Goal: Information Seeking & Learning: Find specific fact

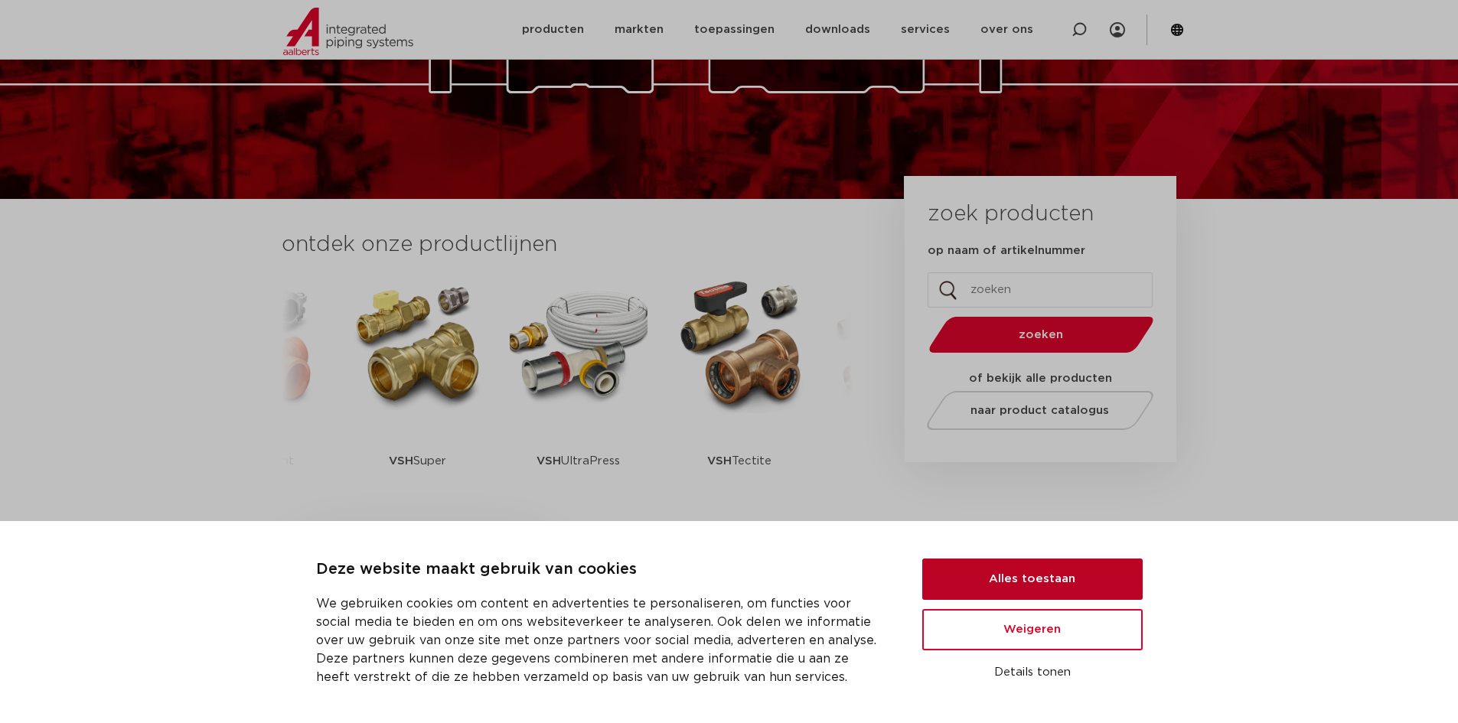
click at [1044, 585] on button "Alles toestaan" at bounding box center [1032, 579] width 220 height 41
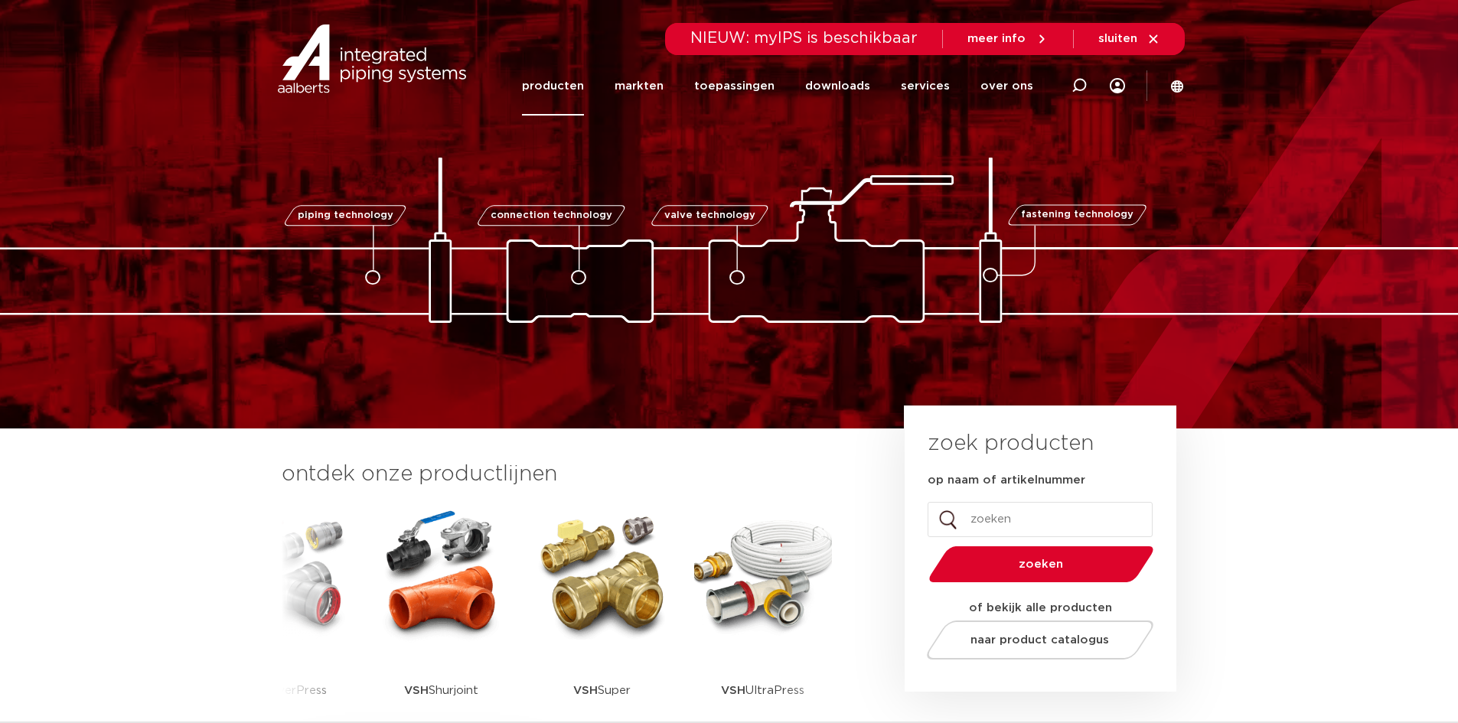
click at [568, 80] on link "producten" at bounding box center [553, 86] width 62 height 59
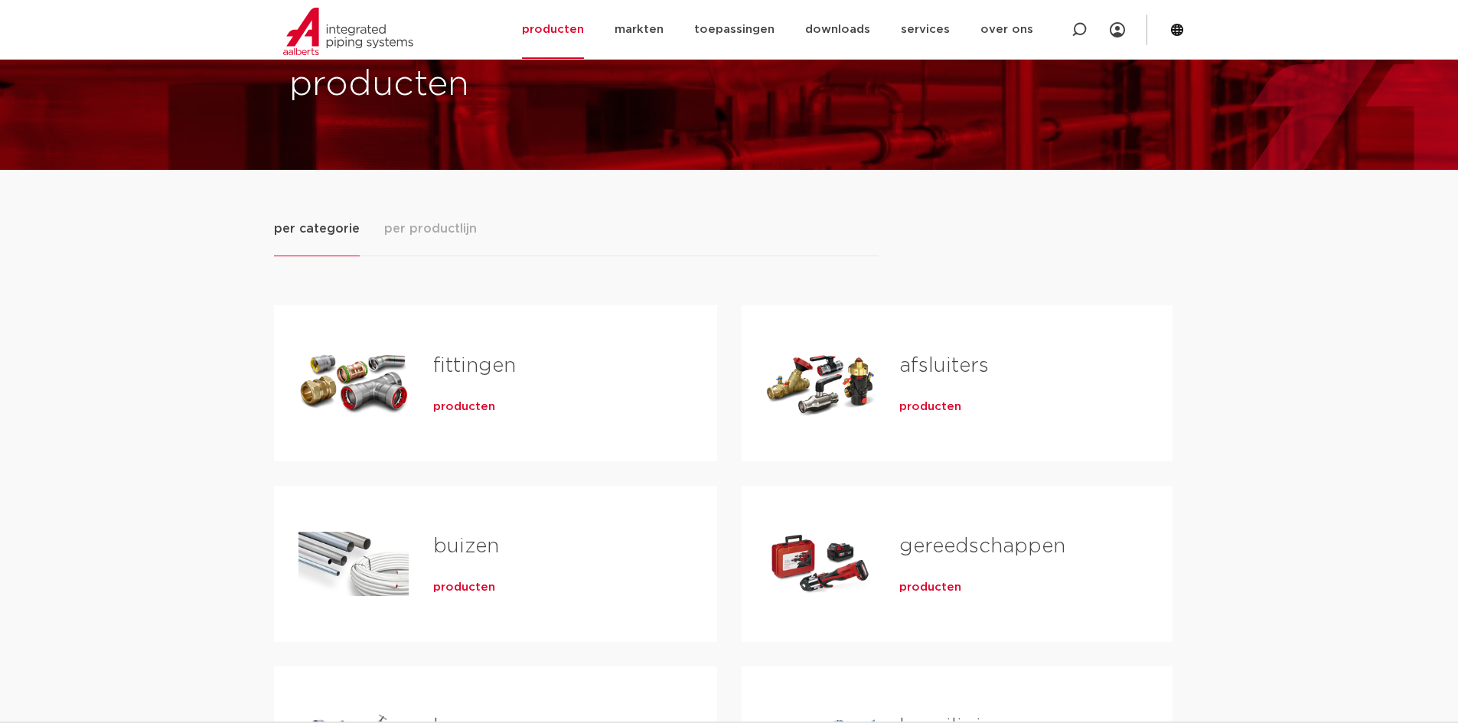
click at [458, 406] on span "producten" at bounding box center [464, 407] width 62 height 15
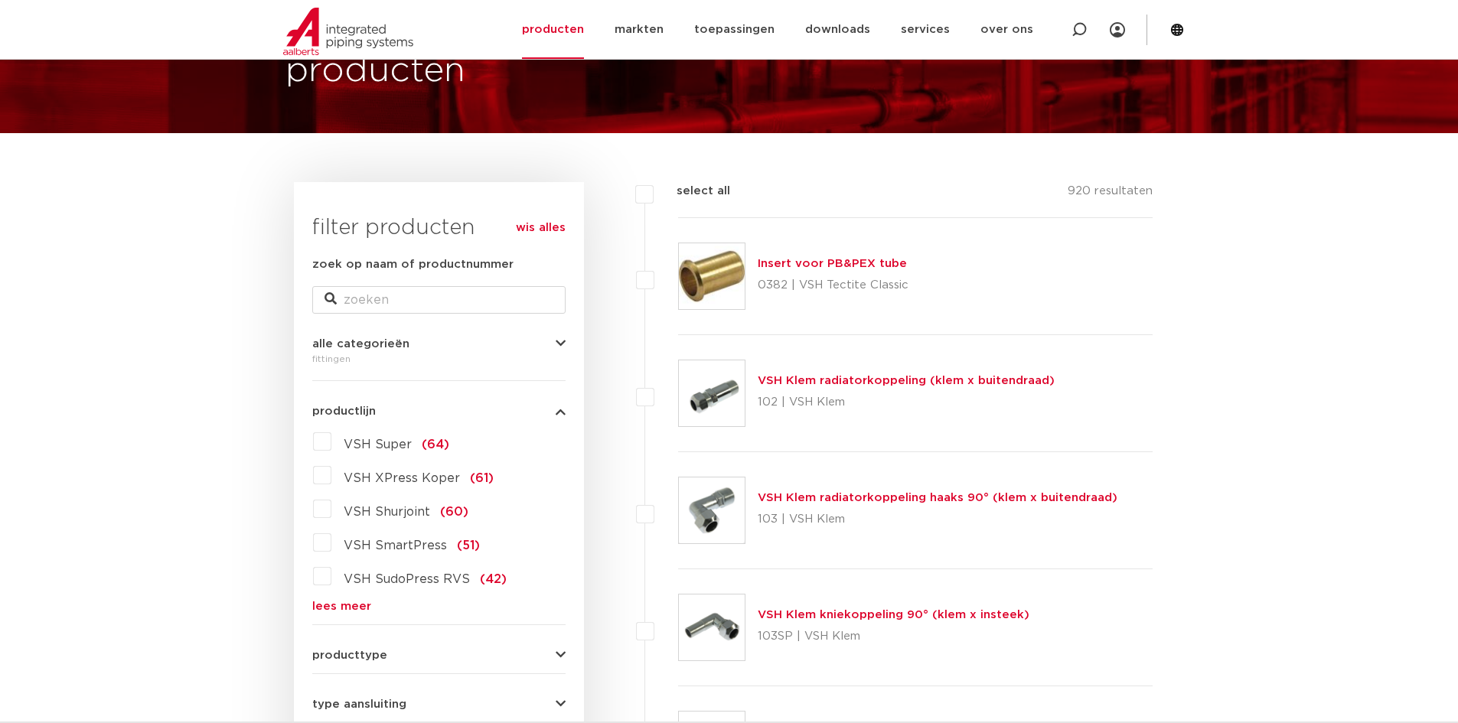
scroll to position [153, 0]
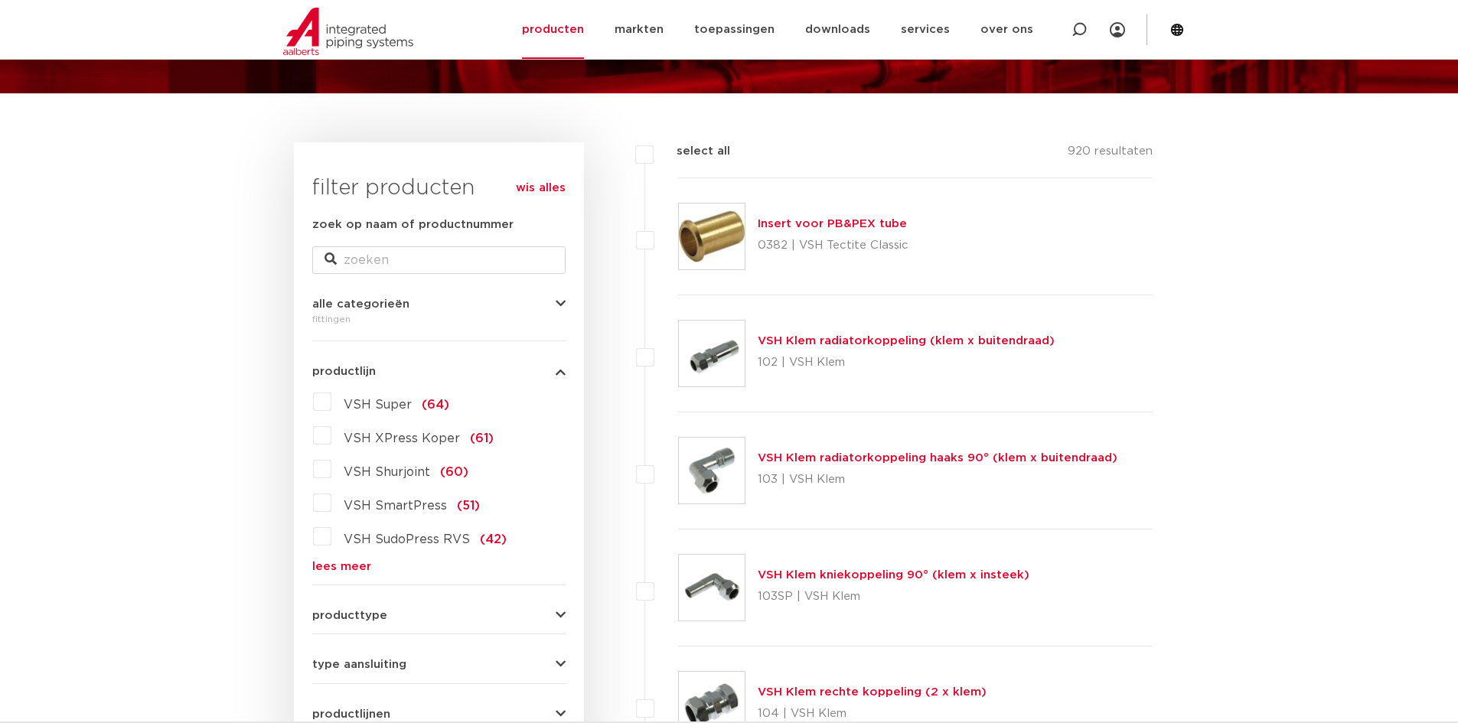
click at [333, 402] on label "VSH Super (64)" at bounding box center [390, 402] width 118 height 24
click at [0, 0] on input "VSH Super (64)" at bounding box center [0, 0] width 0 height 0
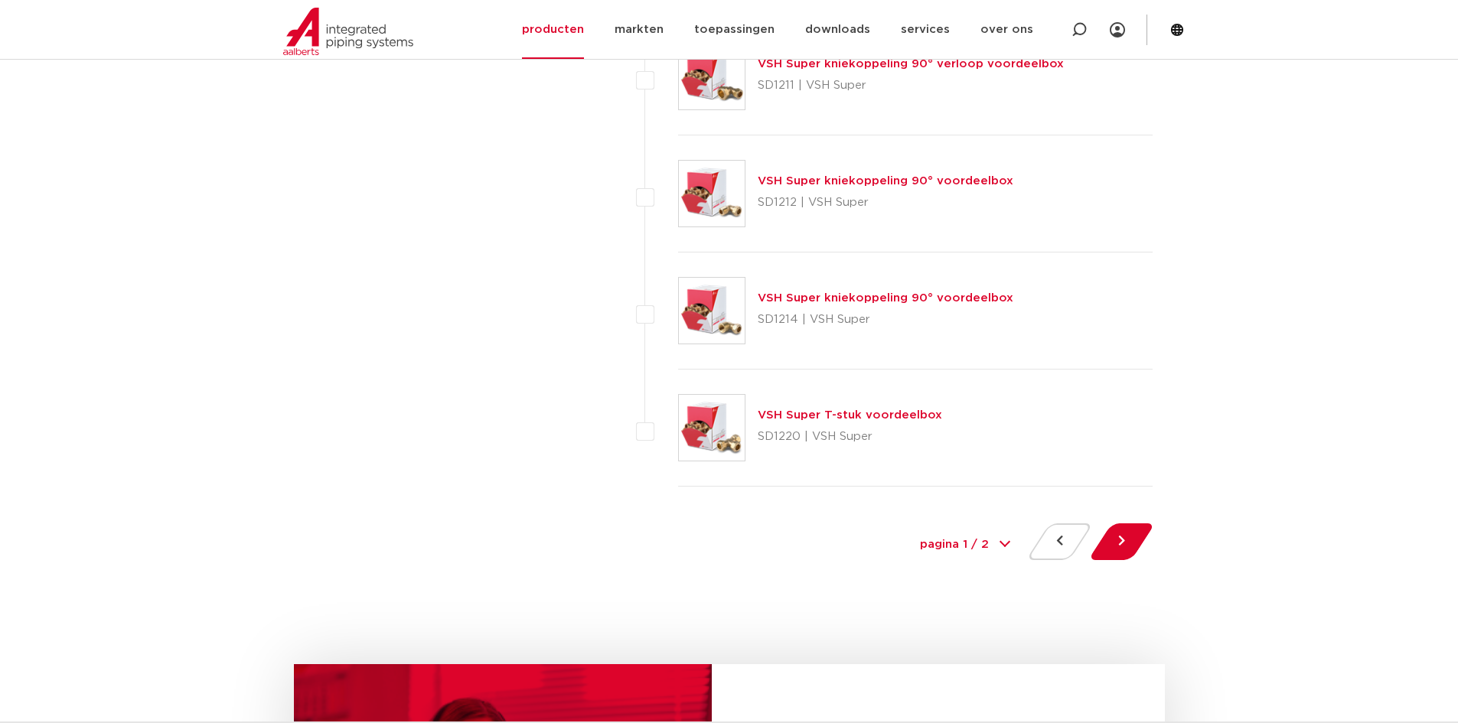
scroll to position [6888, 0]
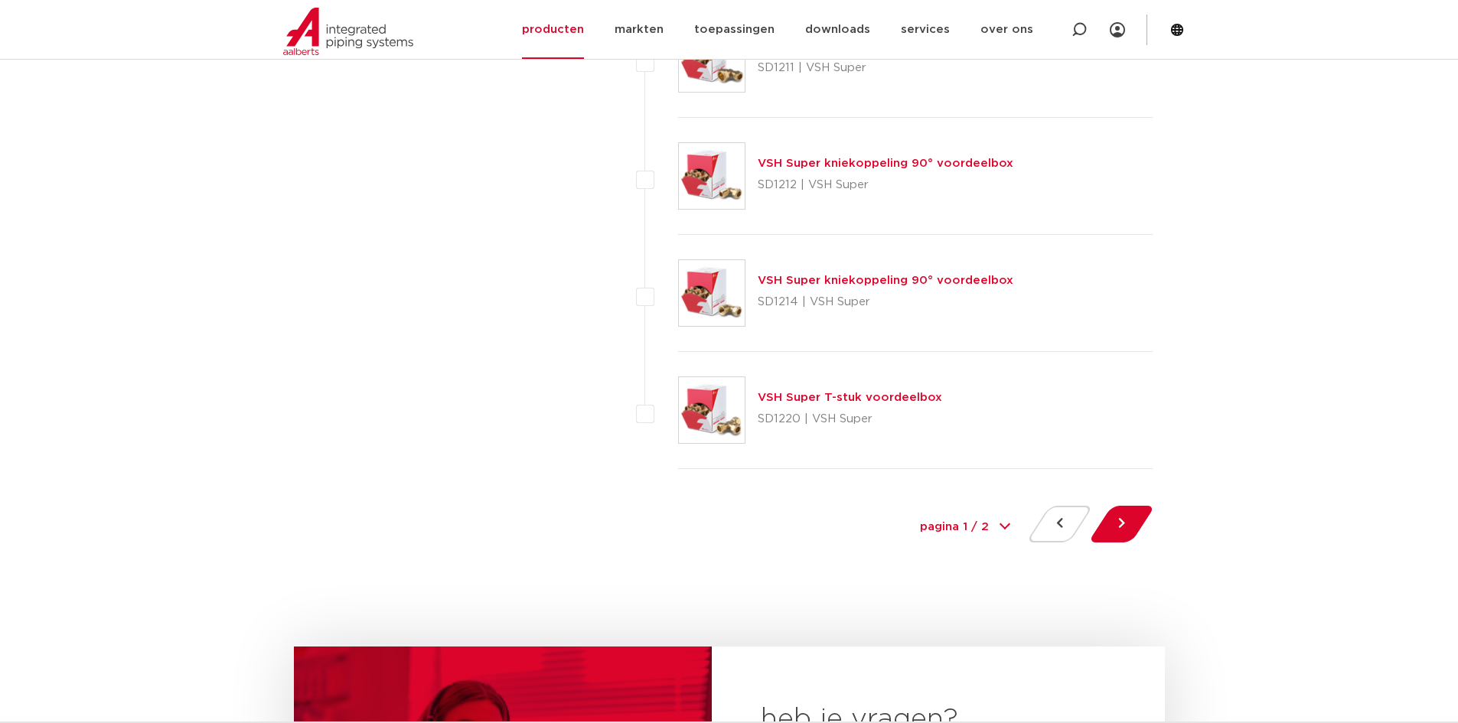
click at [988, 525] on select "pagina 1 / 2 1 2" at bounding box center [965, 528] width 115 height 34
click at [1123, 518] on button at bounding box center [1122, 524] width 44 height 37
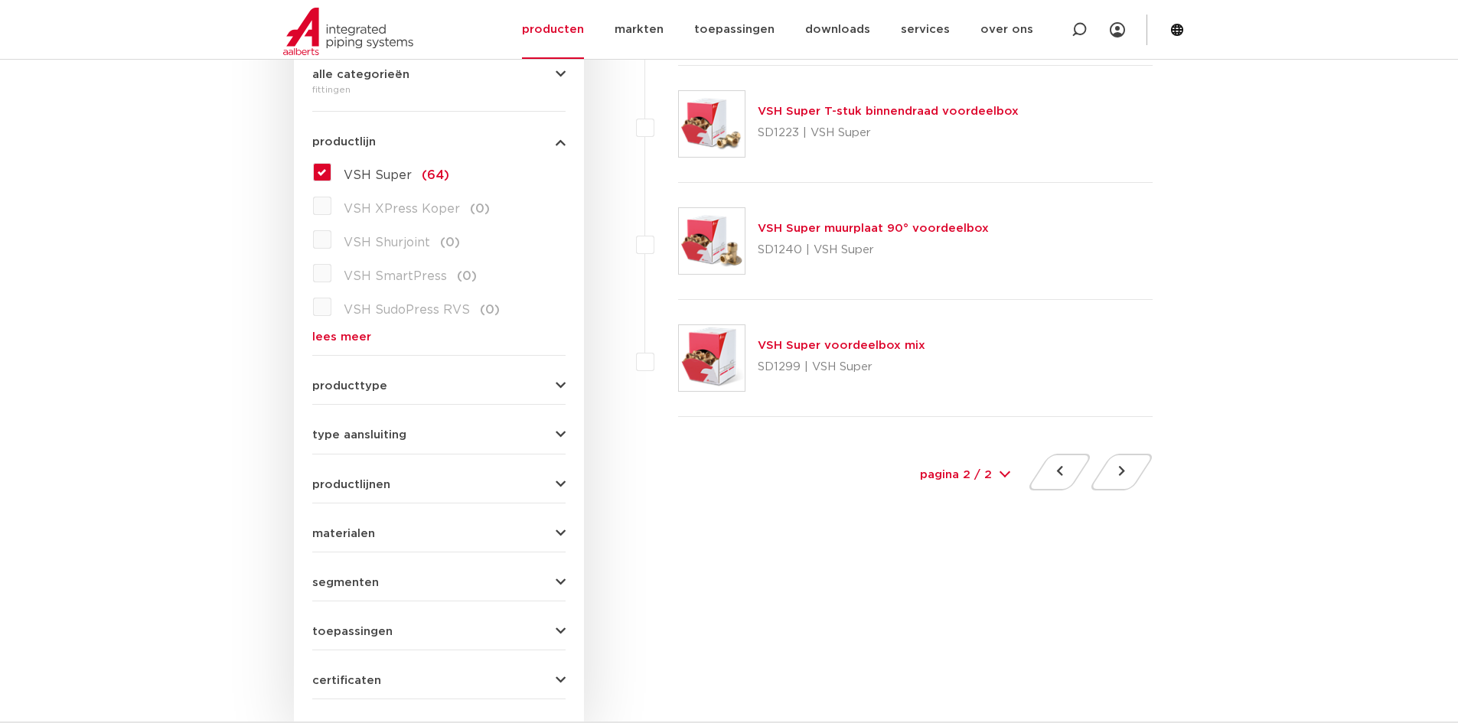
scroll to position [153, 0]
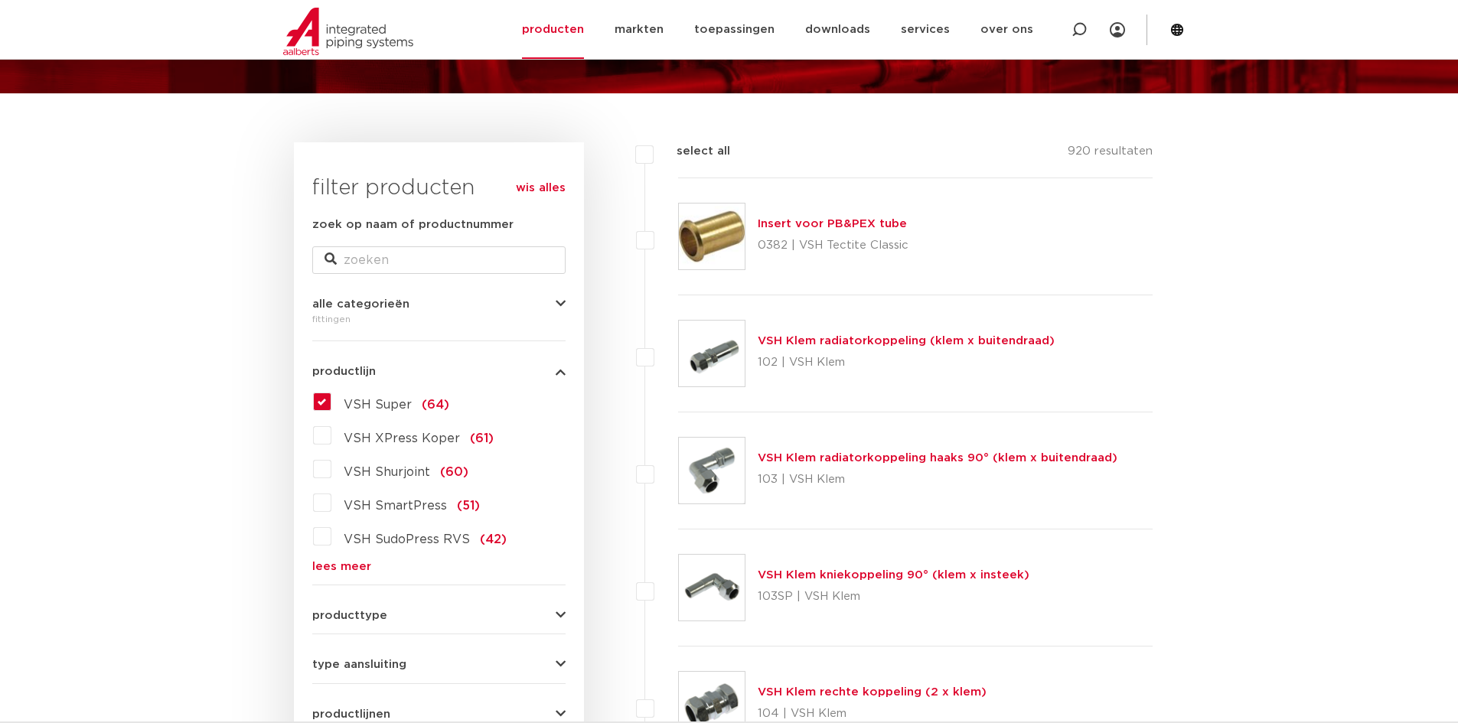
click at [331, 397] on label "VSH Super (64)" at bounding box center [390, 402] width 118 height 24
click at [0, 0] on input "VSH Super (64)" at bounding box center [0, 0] width 0 height 0
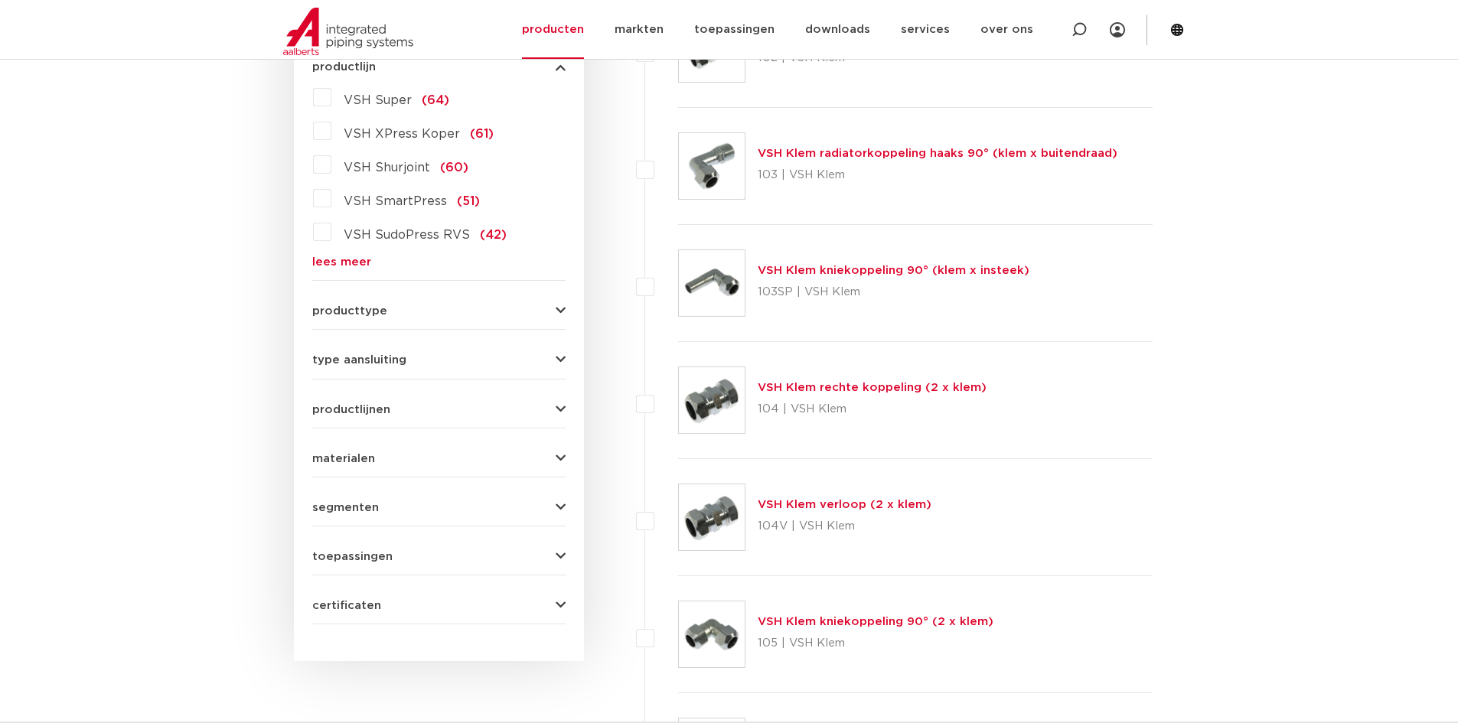
scroll to position [459, 0]
click at [344, 458] on span "materialen" at bounding box center [343, 457] width 63 height 11
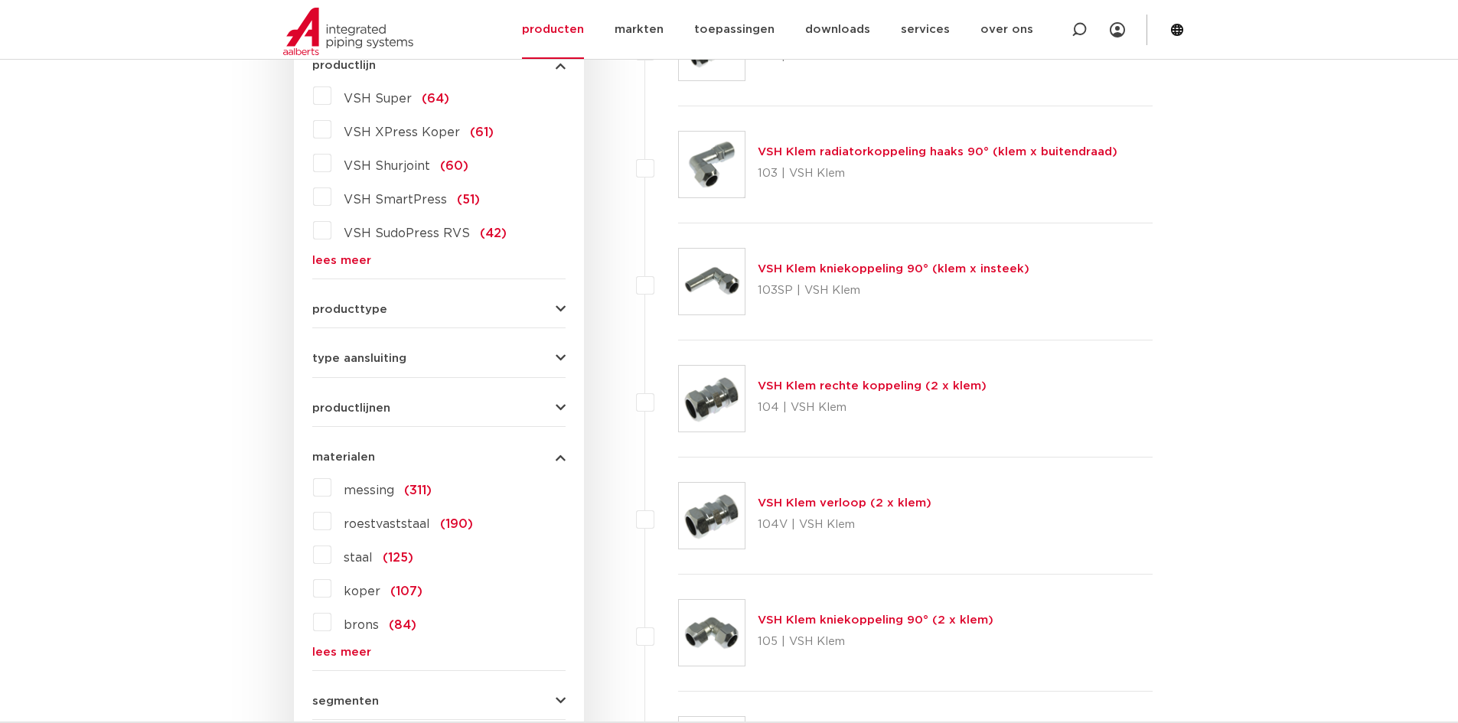
click at [344, 458] on span "materialen" at bounding box center [343, 457] width 63 height 11
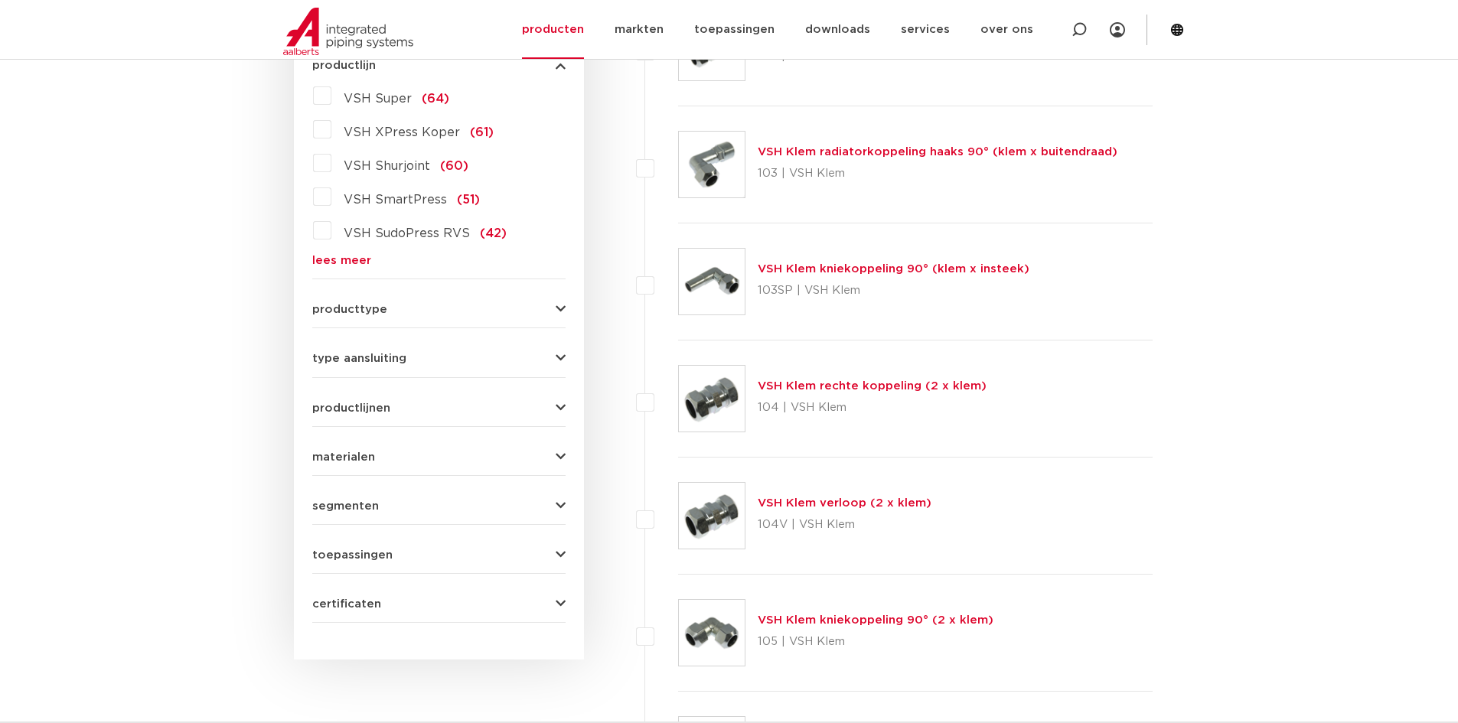
click at [351, 305] on span "producttype" at bounding box center [349, 309] width 75 height 11
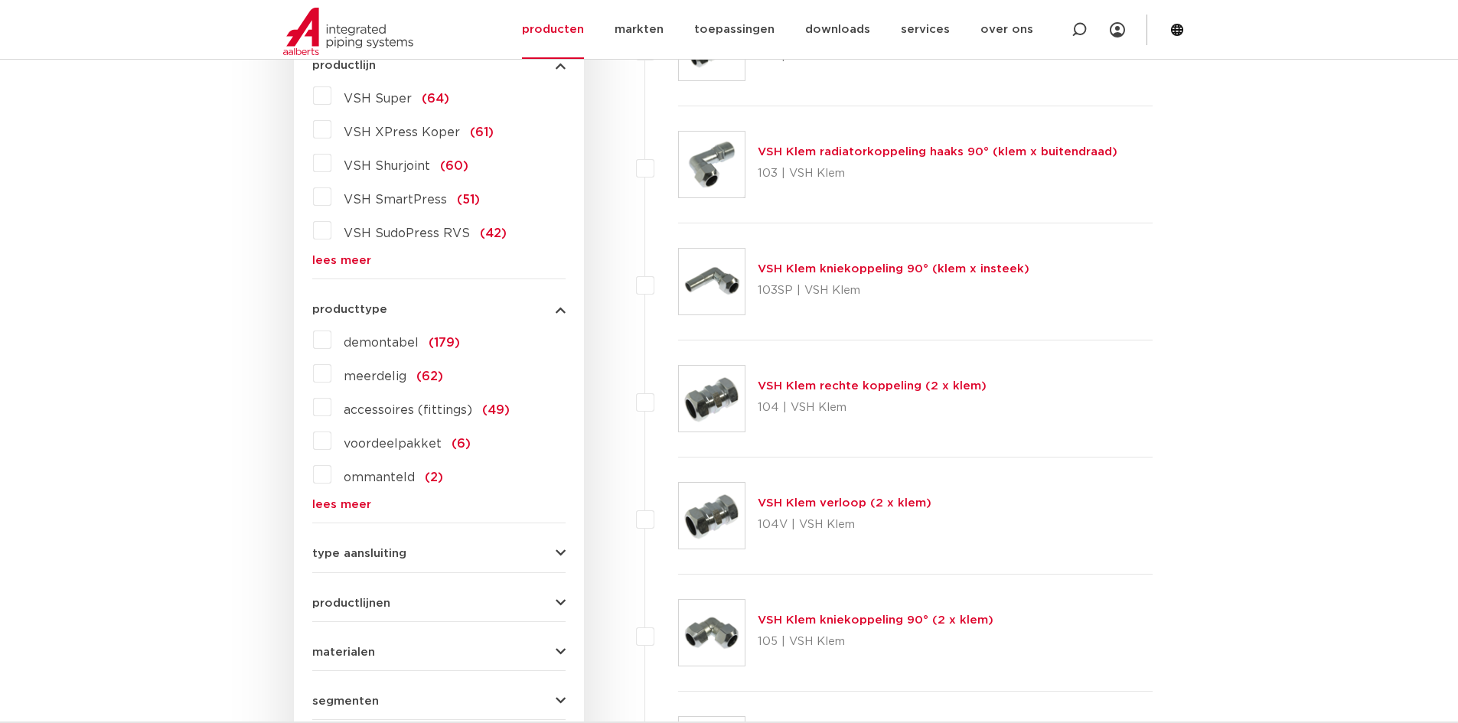
click at [338, 555] on span "type aansluiting" at bounding box center [359, 553] width 94 height 11
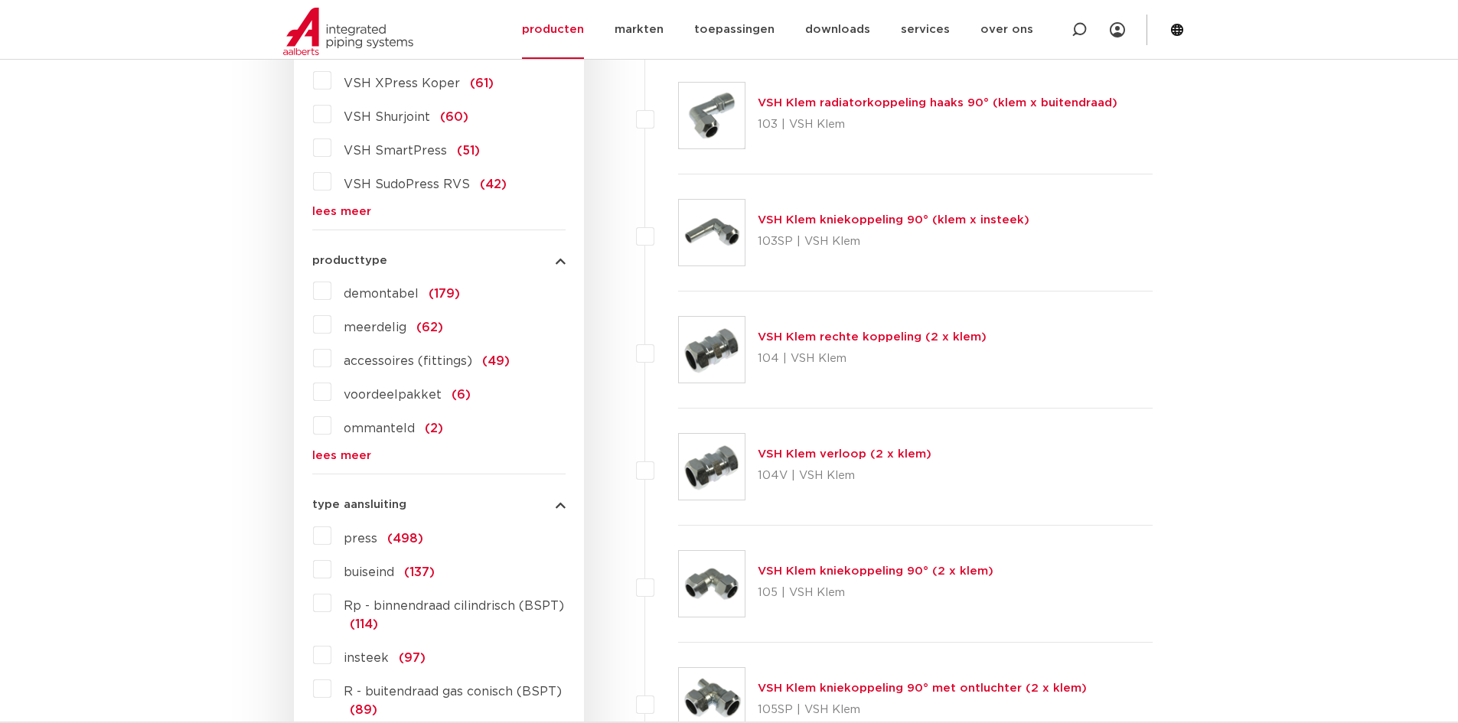
scroll to position [612, 0]
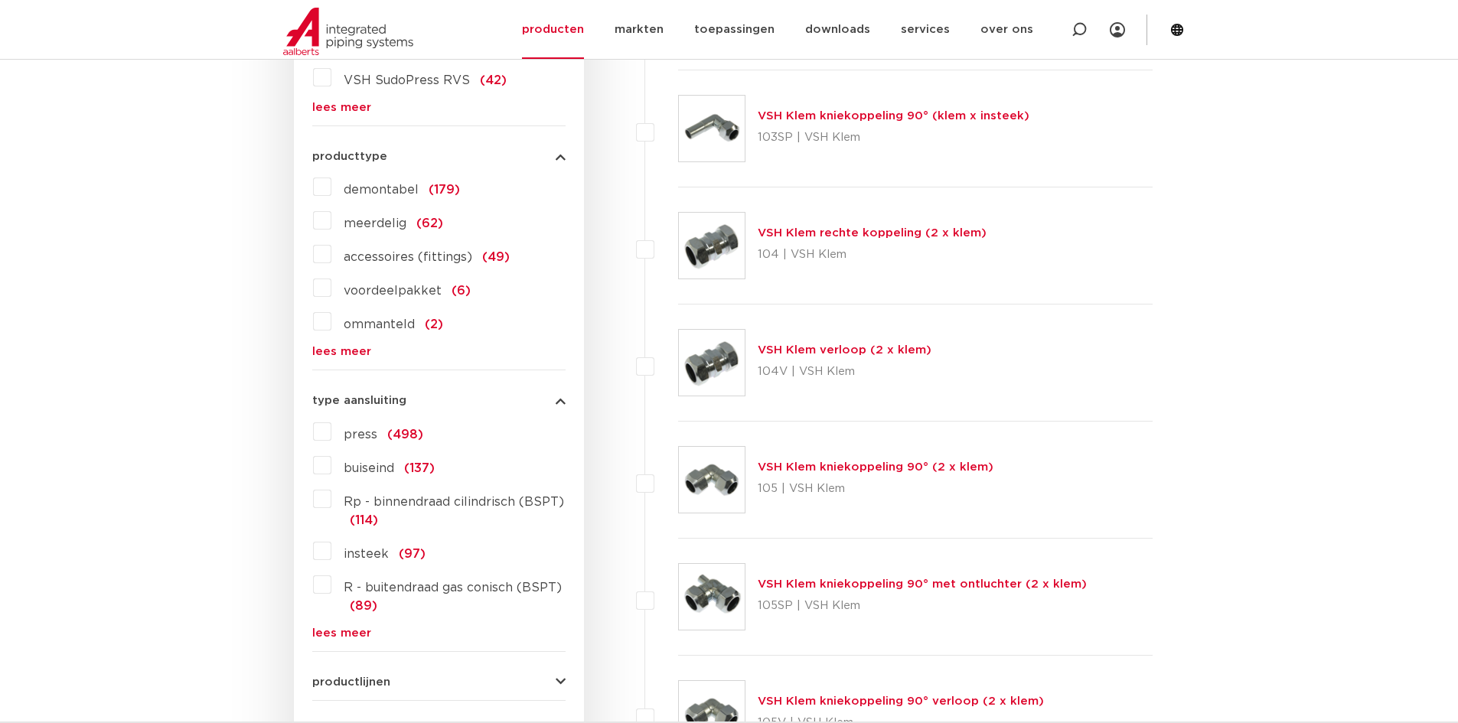
click at [338, 631] on link "lees meer" at bounding box center [438, 633] width 253 height 11
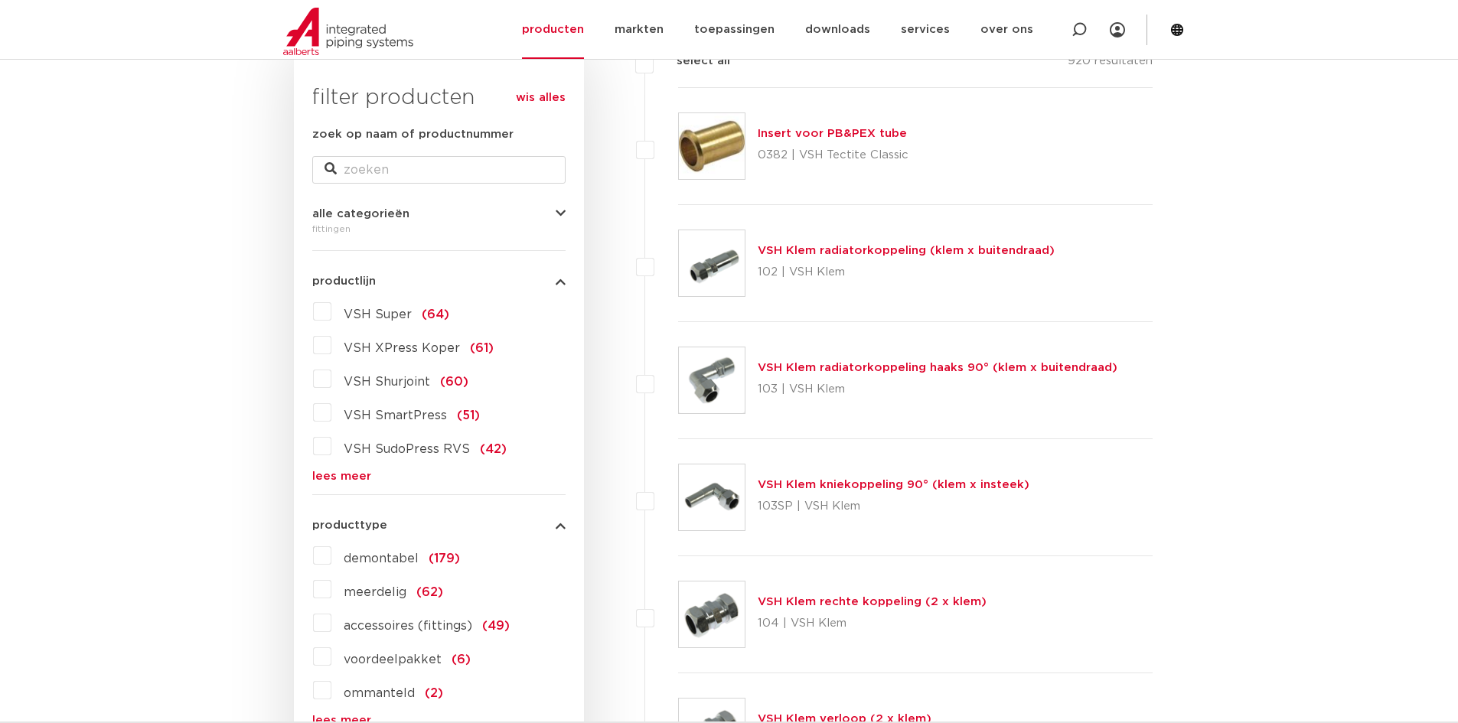
scroll to position [153, 0]
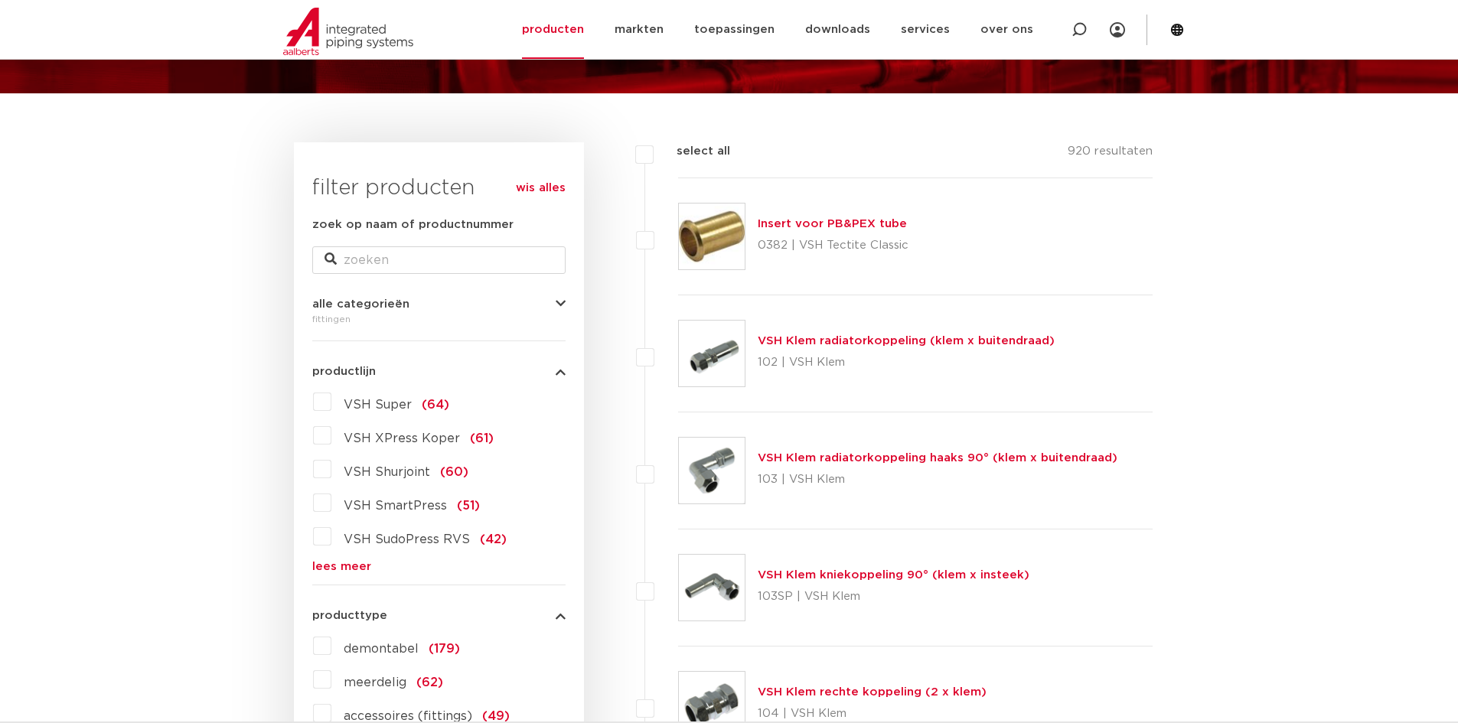
click at [331, 403] on label "VSH Super (64)" at bounding box center [390, 402] width 118 height 24
click at [0, 0] on input "VSH Super (64)" at bounding box center [0, 0] width 0 height 0
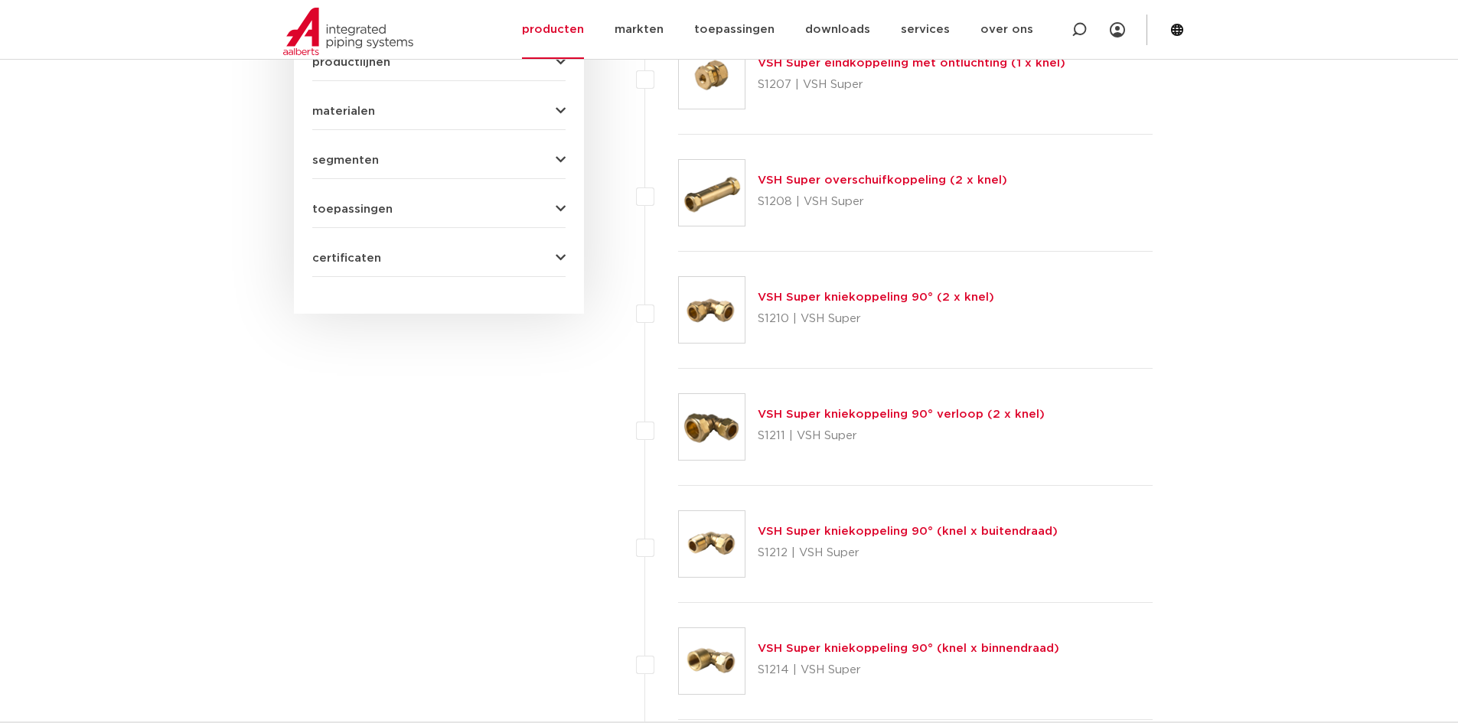
scroll to position [1378, 0]
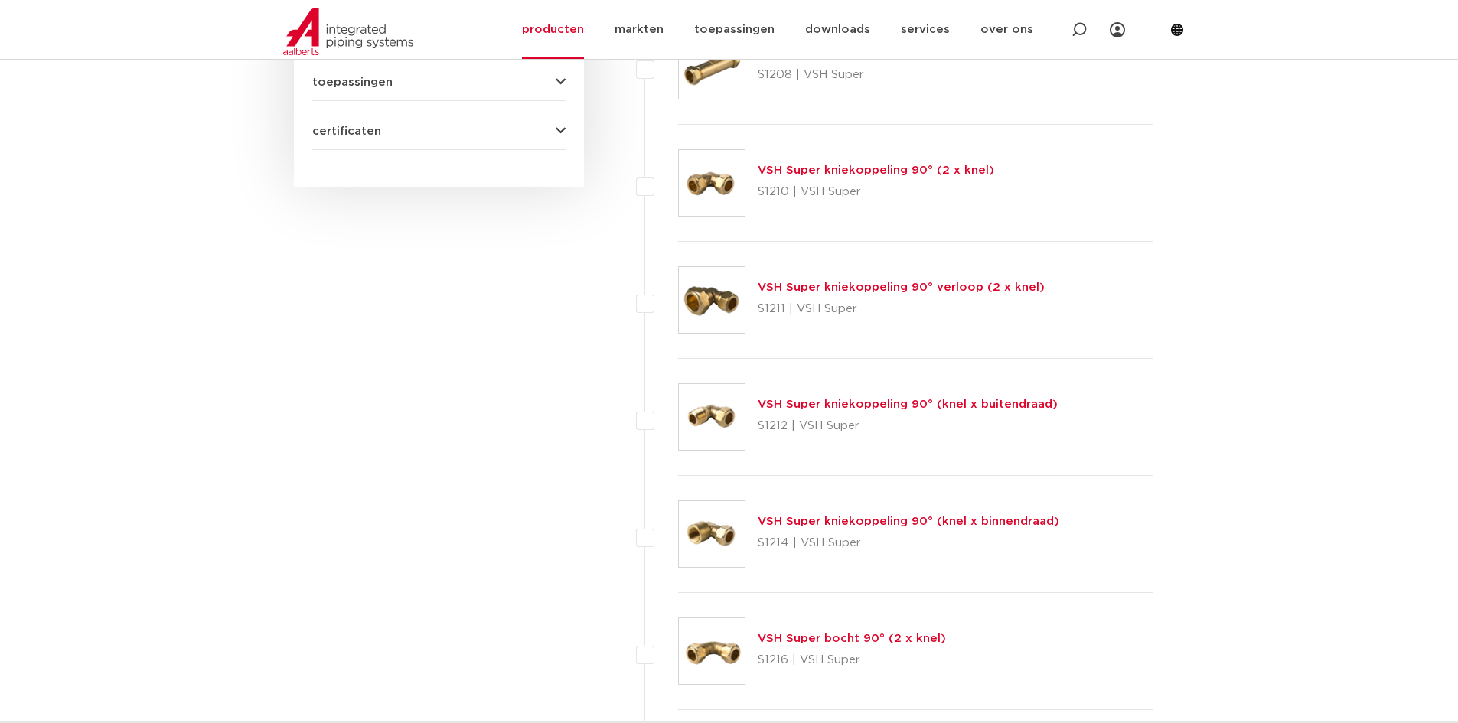
click at [816, 403] on link "VSH Super kniekoppeling 90° (knel x buitendraad)" at bounding box center [908, 404] width 300 height 11
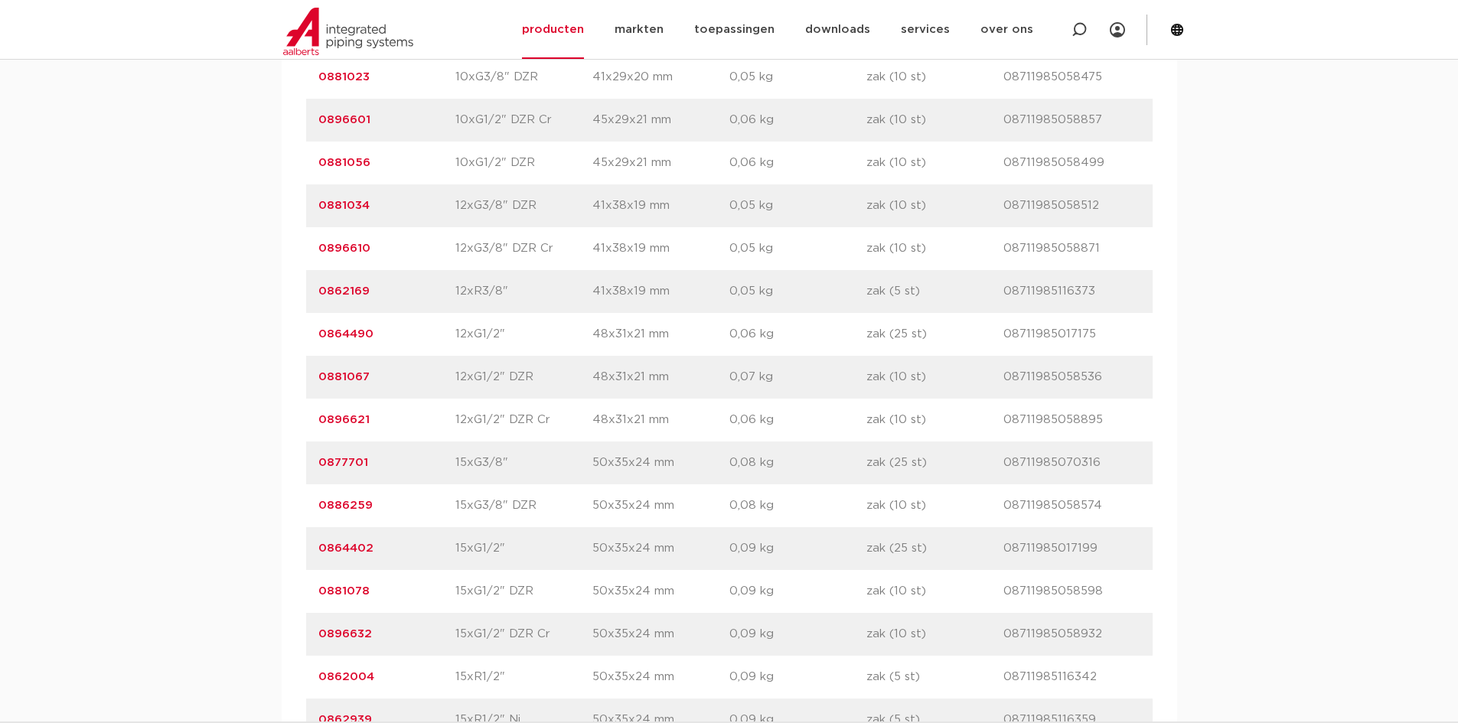
scroll to position [1148, 0]
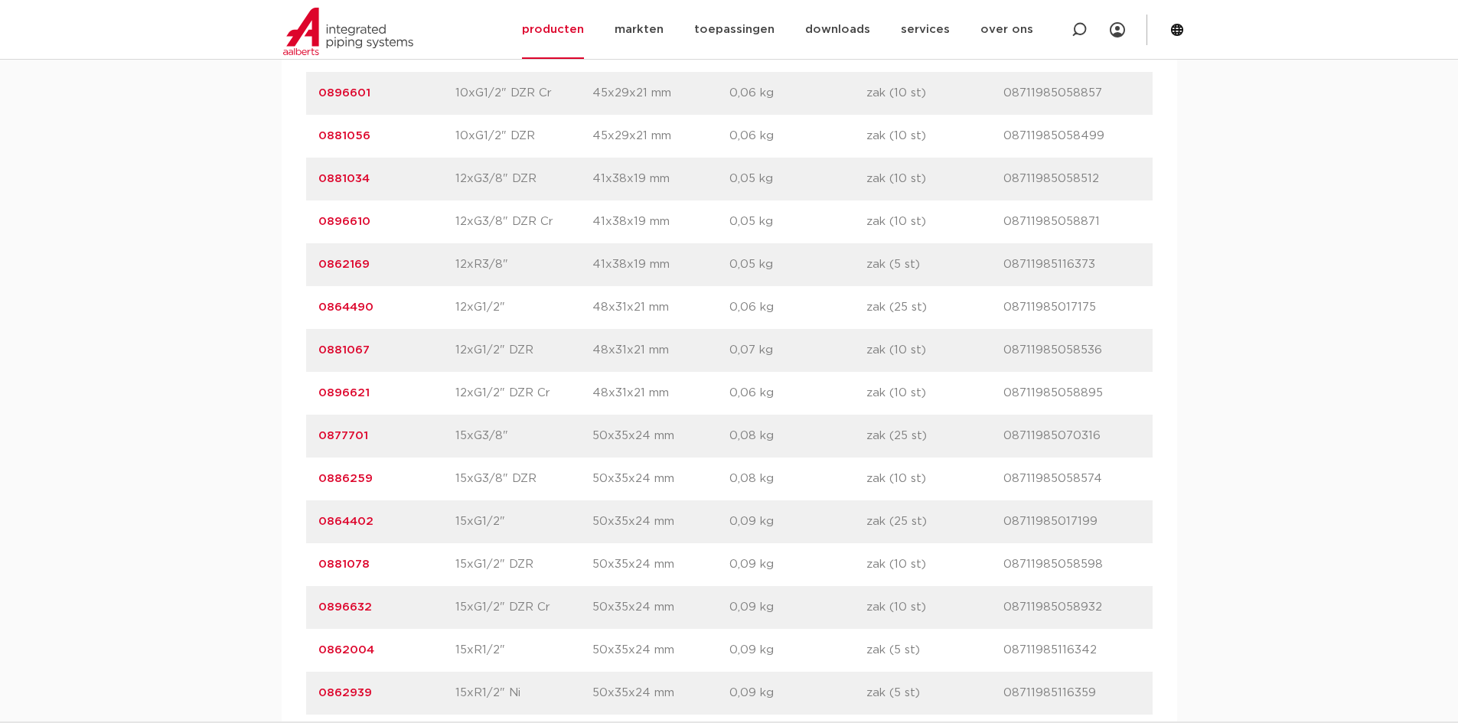
click at [355, 310] on link "0864490" at bounding box center [345, 307] width 55 height 11
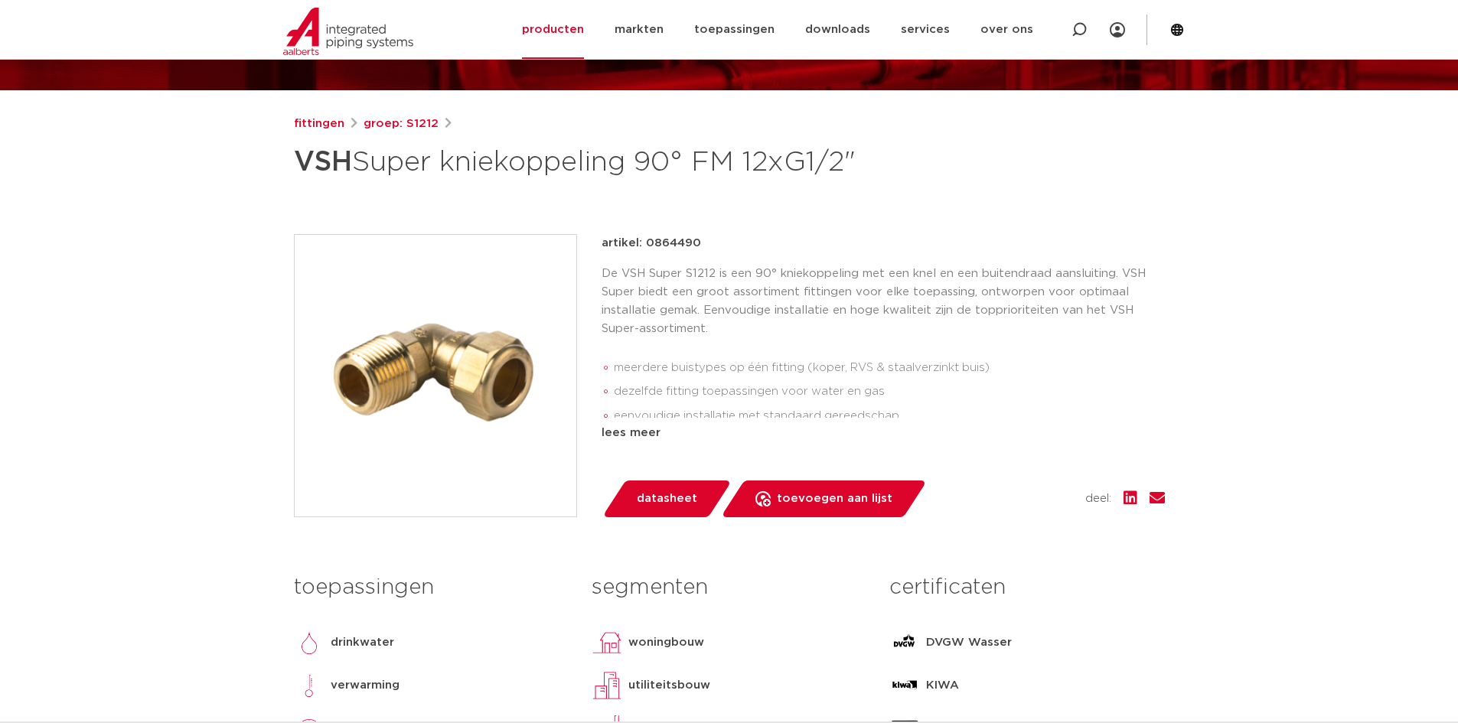
scroll to position [153, 0]
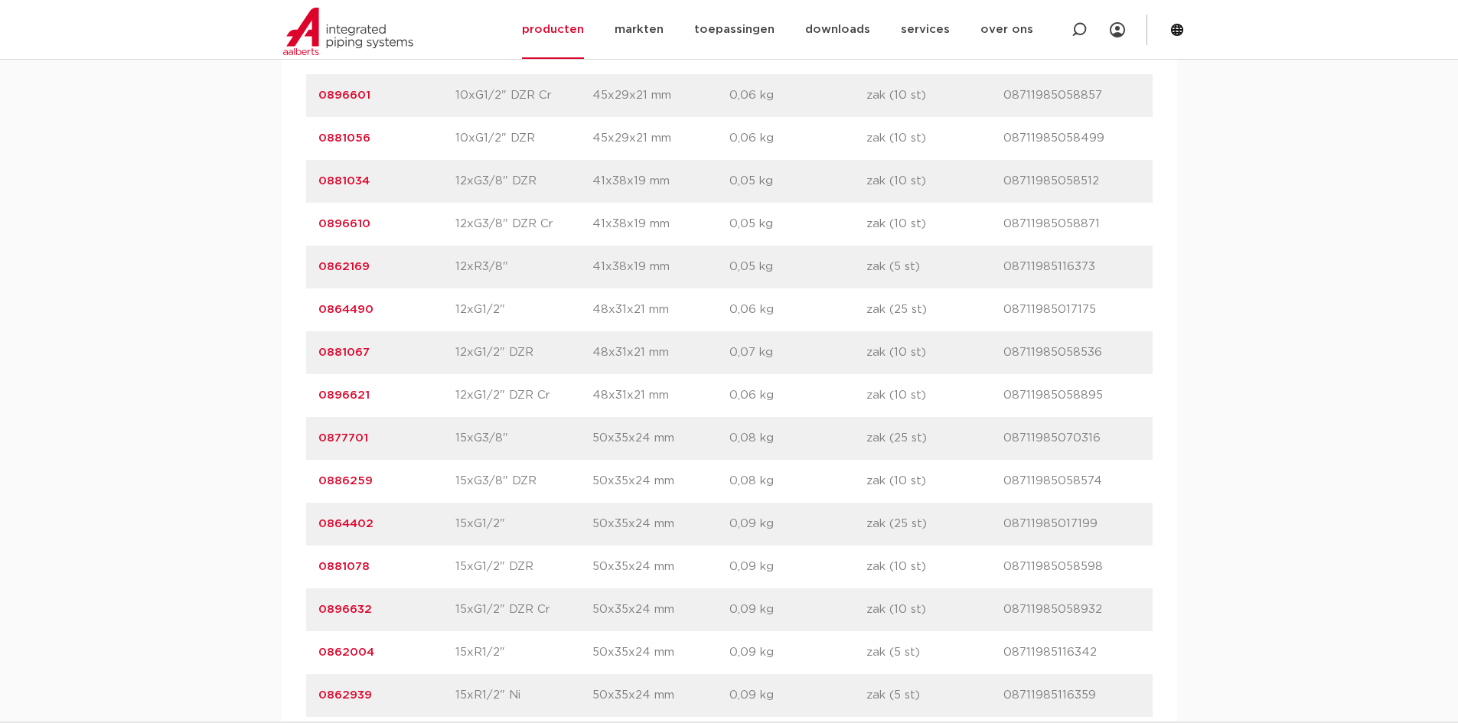
click at [361, 479] on link "0886259" at bounding box center [345, 480] width 54 height 11
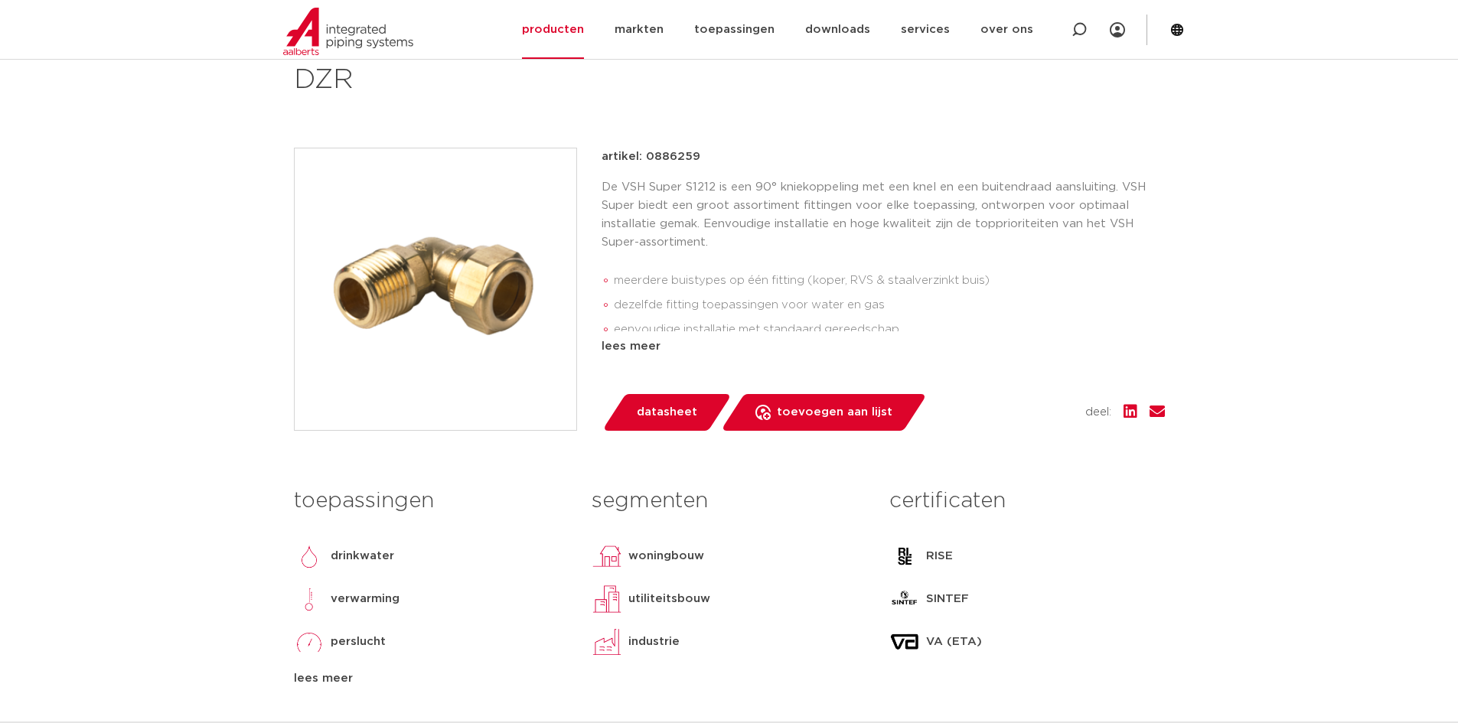
scroll to position [306, 0]
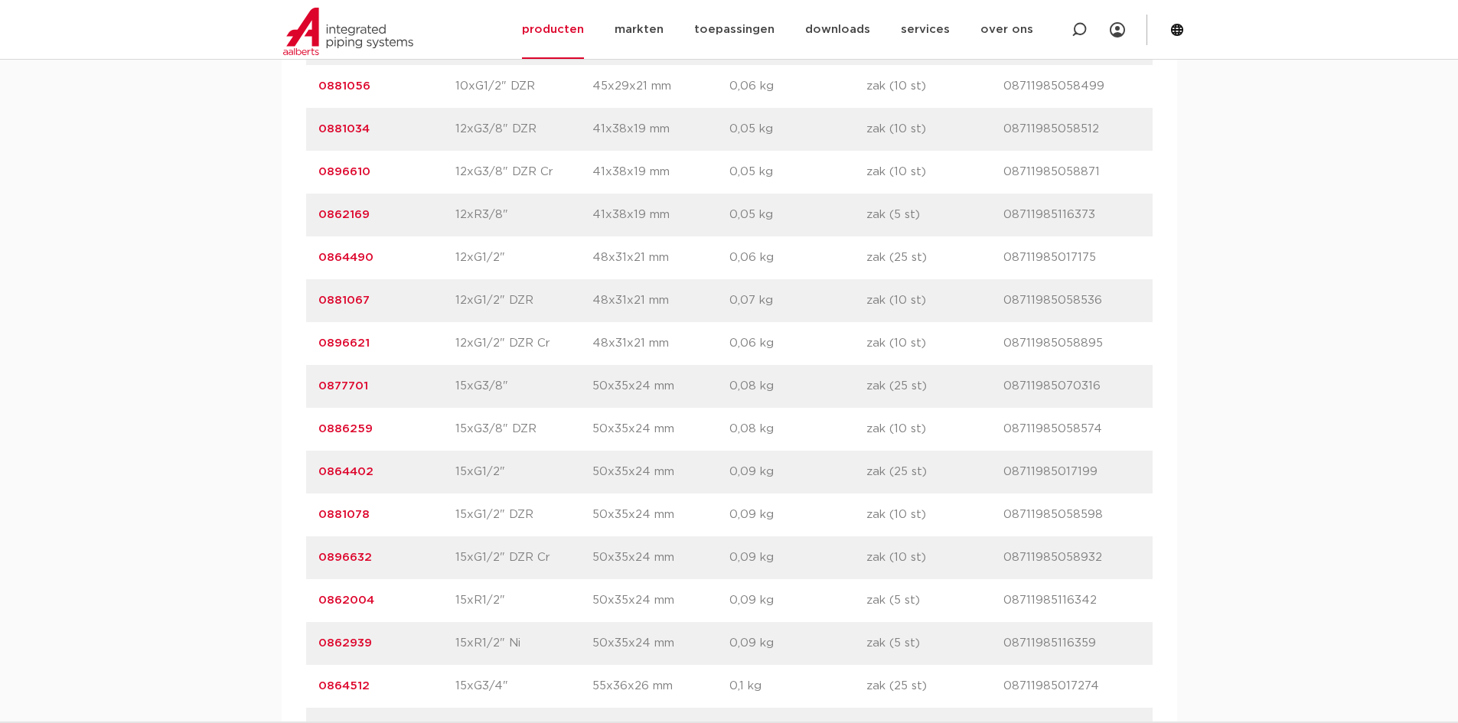
scroll to position [1146, 0]
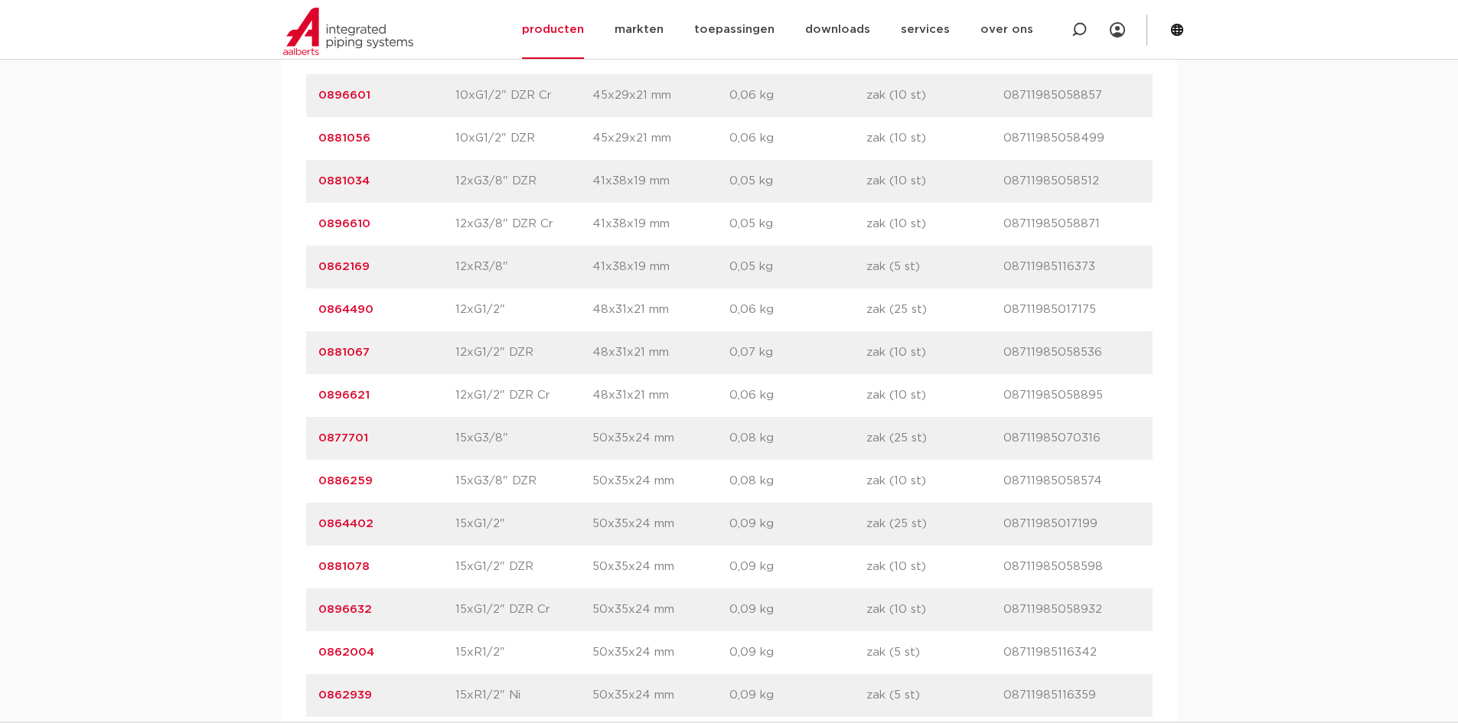
click at [348, 399] on link "0896621" at bounding box center [343, 395] width 51 height 11
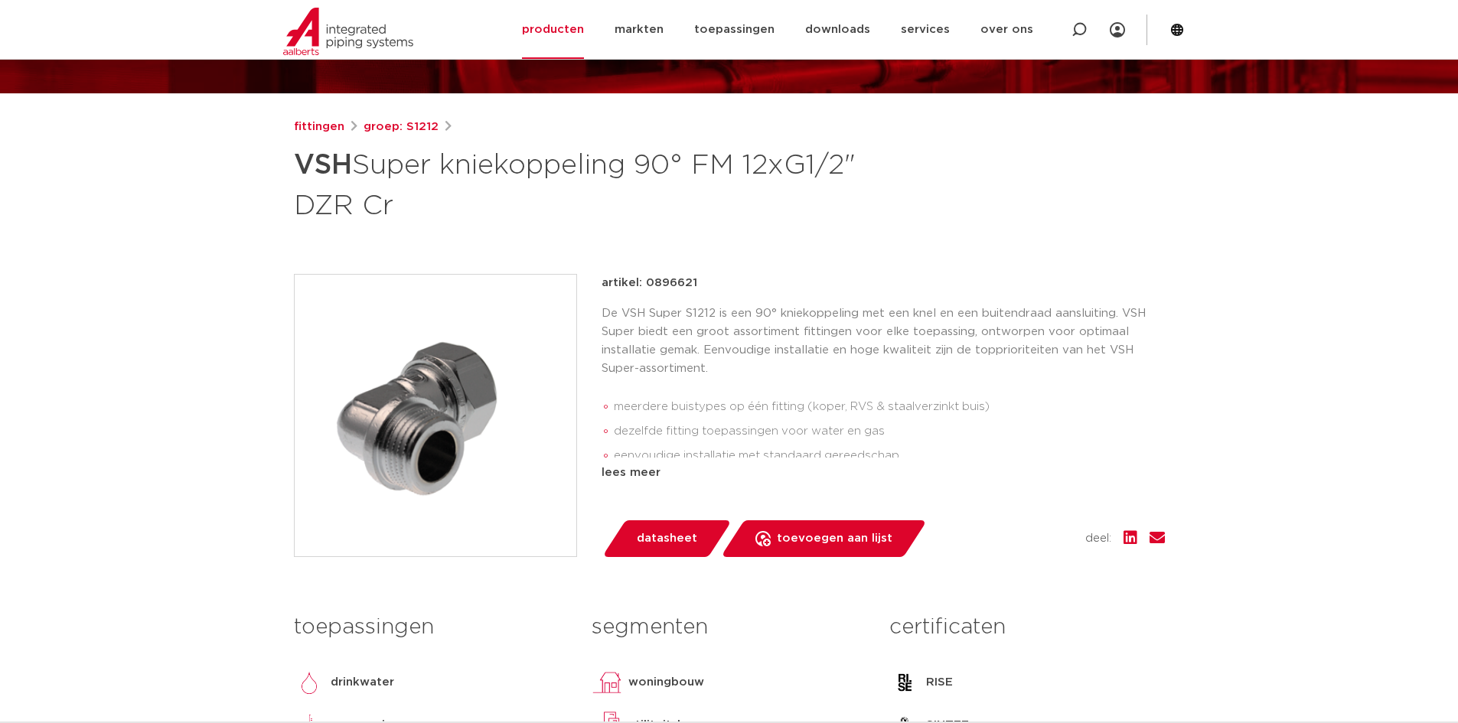
scroll to position [77, 0]
